Goal: Information Seeking & Learning: Learn about a topic

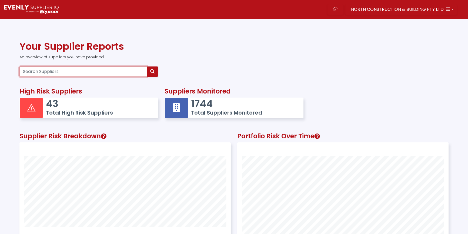
drag, startPoint x: 81, startPoint y: 76, endPoint x: 73, endPoint y: 76, distance: 8.4
click at [73, 76] on input "Search Suppliers" at bounding box center [83, 71] width 128 height 10
click at [50, 72] on input "Search Suppliers" at bounding box center [83, 71] width 128 height 10
paste input "95659033208"
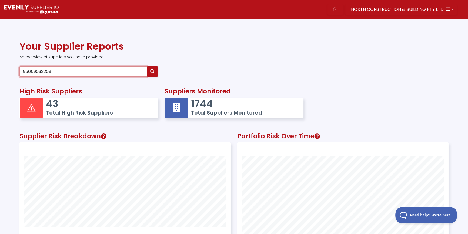
type input "95659033208"
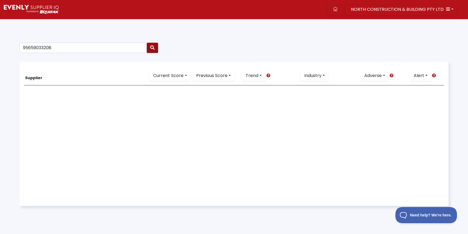
click at [153, 49] on icon "button" at bounding box center [152, 47] width 4 height 4
click at [368, 11] on span "NORTH CONSTRUCTION & BUILDING PTY LTD" at bounding box center [397, 9] width 93 height 6
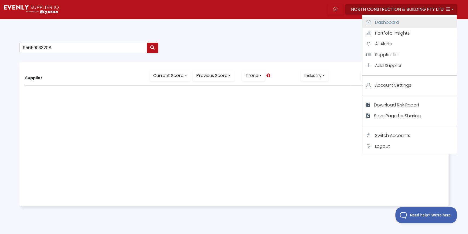
click at [384, 20] on span "Dashboard" at bounding box center [387, 22] width 24 height 6
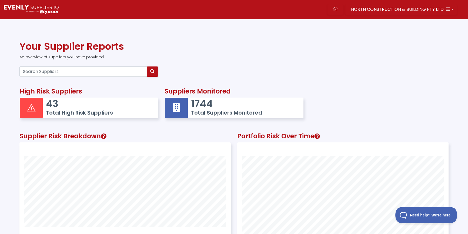
scroll to position [141, 211]
click at [43, 71] on input "Search Suppliers" at bounding box center [83, 71] width 128 height 10
paste input "95659033208"
type input "95659033208"
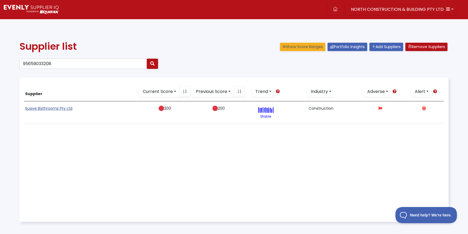
click at [34, 108] on link "Suave Bathrooms Pty Ltd" at bounding box center [48, 108] width 47 height 5
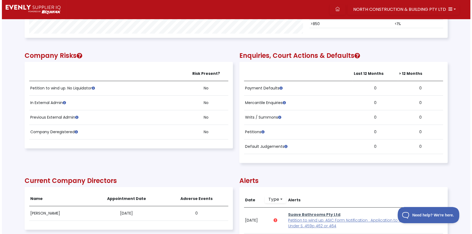
scroll to position [368, 0]
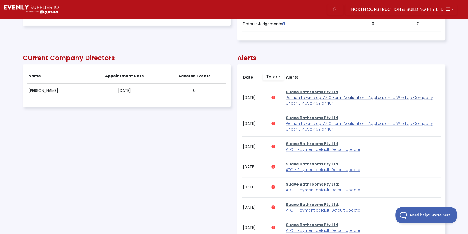
click at [322, 102] on span "Petition to wind up: ASIC Form Notification : Application to Wind Up Company Un…" at bounding box center [359, 100] width 147 height 11
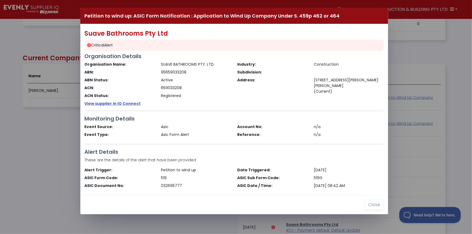
drag, startPoint x: 37, startPoint y: 116, endPoint x: 187, endPoint y: 85, distance: 153.0
click at [37, 117] on div "Petition to wind up: ASIC Form Notification : Application to Wind Up Company Un…" at bounding box center [236, 117] width 472 height 234
drag, startPoint x: 252, startPoint y: 158, endPoint x: 348, endPoint y: 218, distance: 113.2
click at [257, 161] on p "These are the details of the alert that have been provided" at bounding box center [234, 160] width 299 height 6
click at [375, 204] on button "Close" at bounding box center [374, 205] width 19 height 10
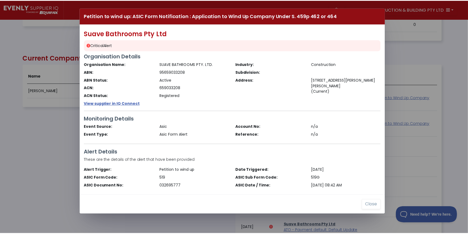
scroll to position [109, 422]
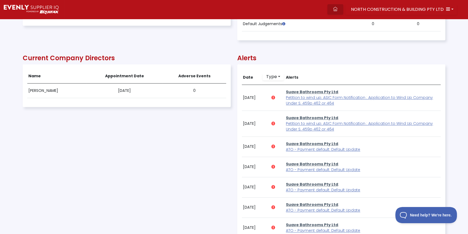
click at [338, 7] on icon at bounding box center [335, 9] width 4 height 4
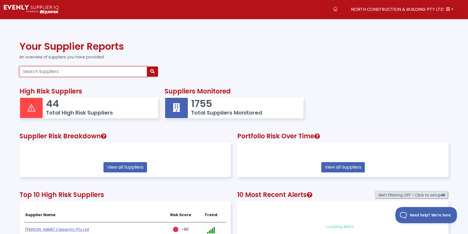
click at [63, 71] on input "Search Suppliers" at bounding box center [83, 71] width 128 height 10
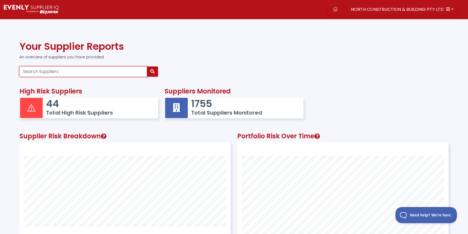
scroll to position [141, 211]
paste input "[PERSON_NAME] CONSTRUCTIONS PTY LTD"
type input "[PERSON_NAME] CONSTRUCTIONS PTY LTD"
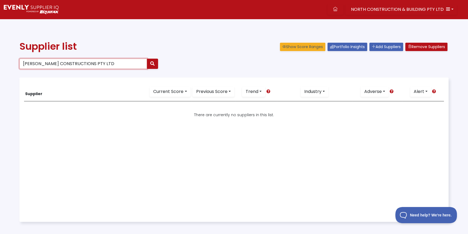
click at [111, 63] on input "[PERSON_NAME] CONSTRUCTIONS PTY LTD" at bounding box center [83, 64] width 128 height 10
drag, startPoint x: 95, startPoint y: 59, endPoint x: 40, endPoint y: 64, distance: 54.5
click at [44, 63] on input "[PERSON_NAME] CONSTRUCTIONS PTY LTD" at bounding box center [83, 64] width 128 height 10
type input "[PERSON_NAME]"
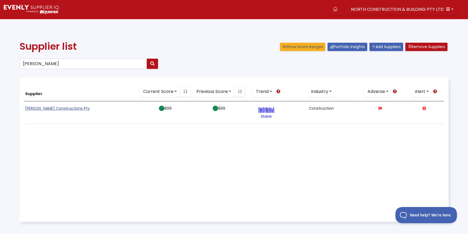
click at [62, 108] on link "[PERSON_NAME] Constructions Pty" at bounding box center [57, 108] width 65 height 5
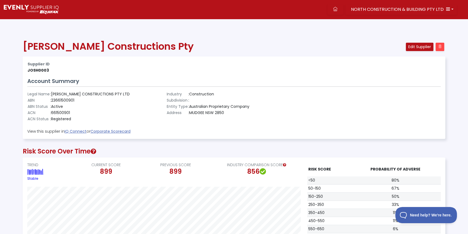
scroll to position [109, 422]
drag, startPoint x: 37, startPoint y: 70, endPoint x: 60, endPoint y: 69, distance: 22.5
click at [60, 69] on td "JOSH0003" at bounding box center [164, 70] width 274 height 6
copy td "JOSH0003"
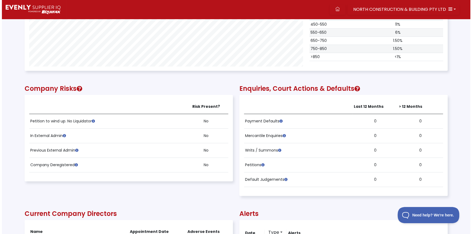
scroll to position [344, 0]
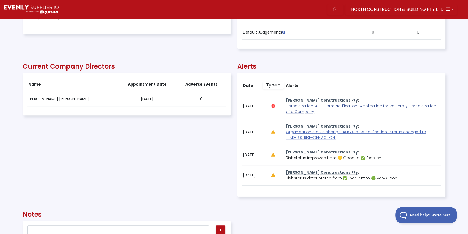
click at [320, 104] on span "Deregistration: ASIC Form Notification : Application for Voluntary Deregistrati…" at bounding box center [361, 108] width 150 height 11
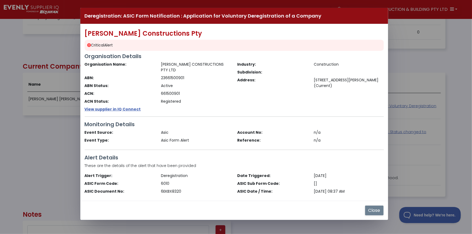
drag, startPoint x: 368, startPoint y: 208, endPoint x: 29, endPoint y: 183, distance: 339.3
click at [368, 208] on button "Close" at bounding box center [374, 210] width 19 height 10
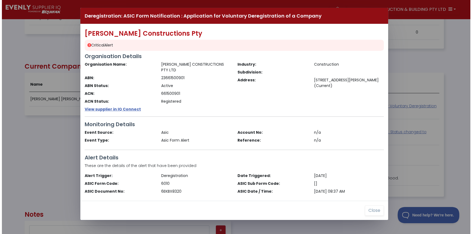
scroll to position [109, 422]
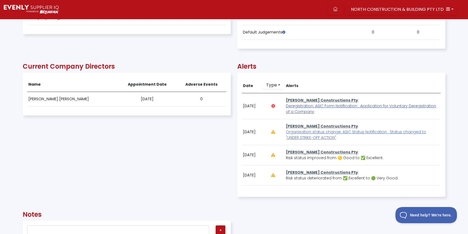
click at [300, 112] on span "Deregistration: ASIC Form Notification : Application for Voluntary Deregistrati…" at bounding box center [361, 108] width 150 height 11
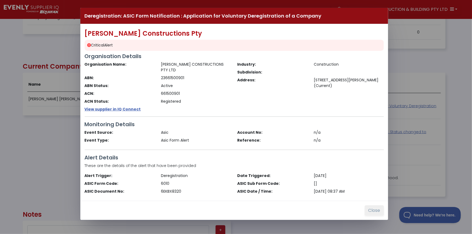
click at [366, 209] on button "Close" at bounding box center [374, 210] width 19 height 10
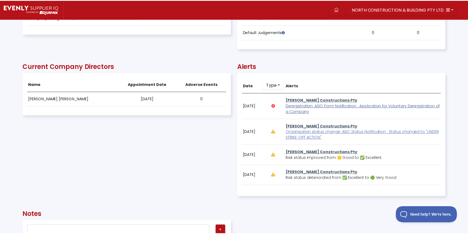
scroll to position [109, 422]
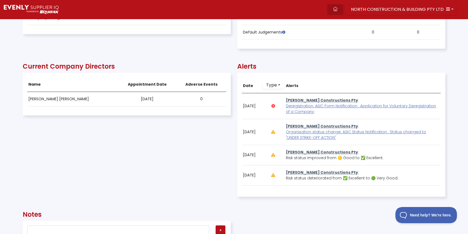
click at [338, 8] on icon at bounding box center [335, 9] width 4 height 4
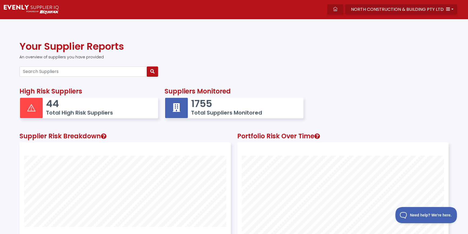
scroll to position [141, 211]
click at [378, 9] on span "NORTH CONSTRUCTION & BUILDING PTY LTD" at bounding box center [397, 9] width 93 height 6
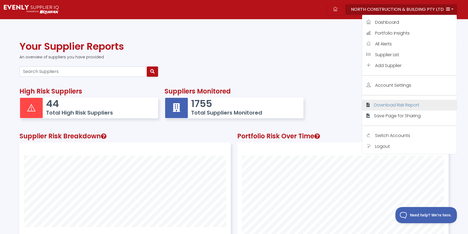
click at [384, 104] on span "Download Risk Report" at bounding box center [396, 105] width 45 height 6
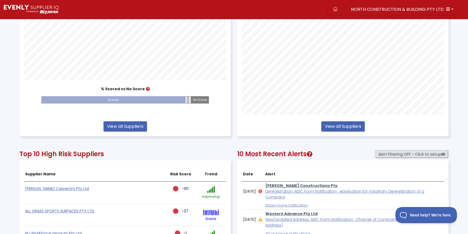
scroll to position [0, 0]
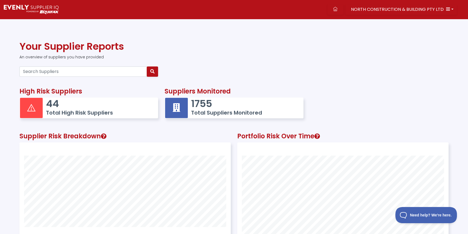
drag, startPoint x: 213, startPoint y: 147, endPoint x: 232, endPoint y: 129, distance: 26.4
click at [215, 147] on div "Supplier Risk Breakdown % Scored vs No Score Scored No Score View all Suppliers" at bounding box center [125, 213] width 211 height 141
